Goal: Book appointment/travel/reservation

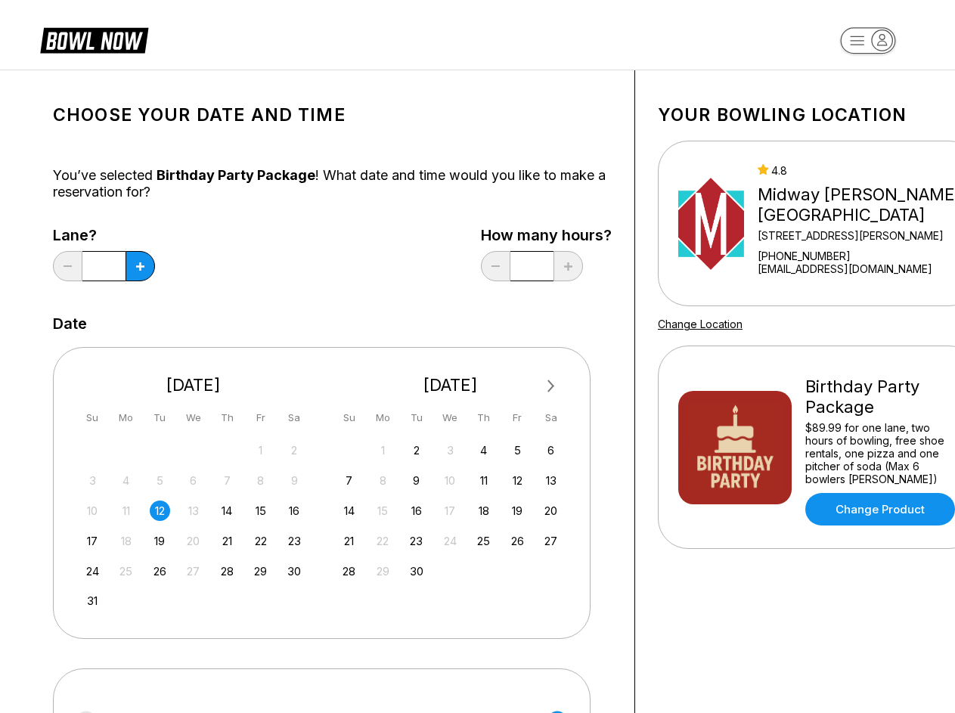
click at [477, 356] on div "Next Month [DATE] Su Mo Tu We Th Fr Sa 27 28 29 30 31 1 2 3 4 5 6 7 8 9 10 11 1…" at bounding box center [321, 492] width 537 height 291
click at [140, 266] on icon at bounding box center [140, 266] width 8 height 8
type input "*"
click at [550, 386] on span "Next Month" at bounding box center [550, 385] width 0 height 17
click at [260, 450] on div "5" at bounding box center [260, 450] width 20 height 20
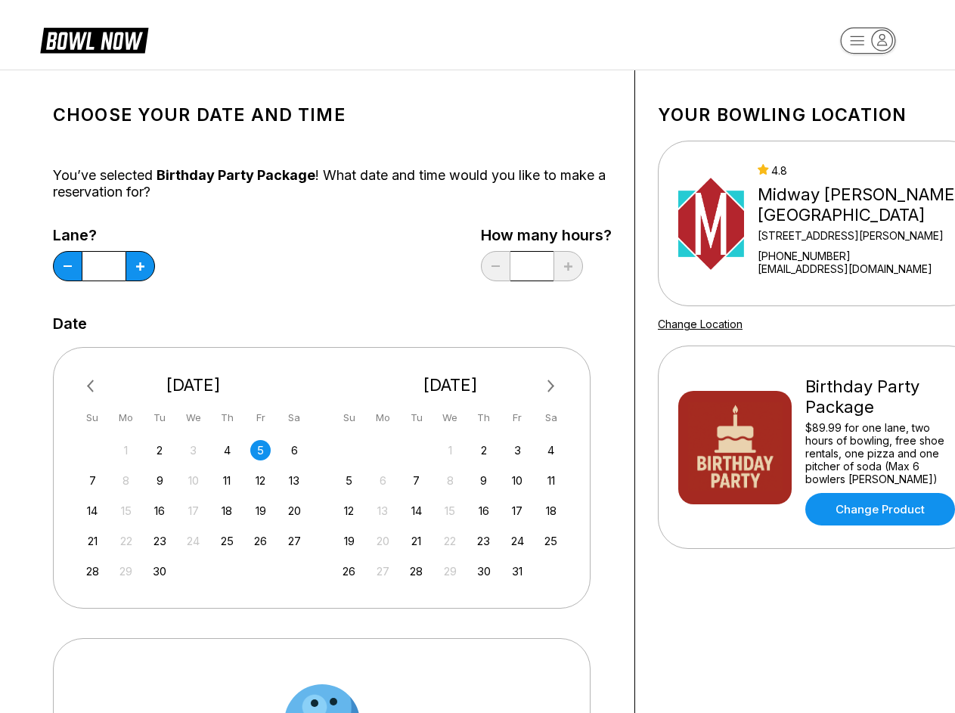
click at [294, 450] on div "6" at bounding box center [294, 450] width 20 height 20
click at [92, 480] on div "7" at bounding box center [92, 480] width 20 height 20
click at [125, 480] on div "8" at bounding box center [126, 480] width 20 height 20
